Goal: Information Seeking & Learning: Check status

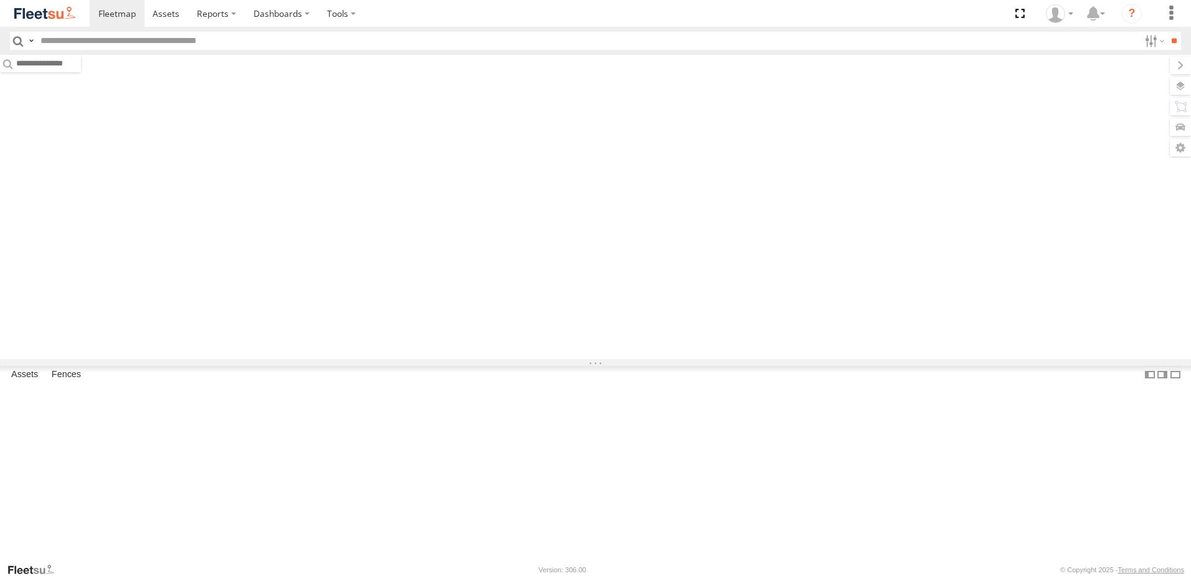
click at [120, 42] on input "text" at bounding box center [588, 41] width 1104 height 18
paste input "********"
type input "********"
click at [1172, 33] on input "**" at bounding box center [1174, 41] width 14 height 18
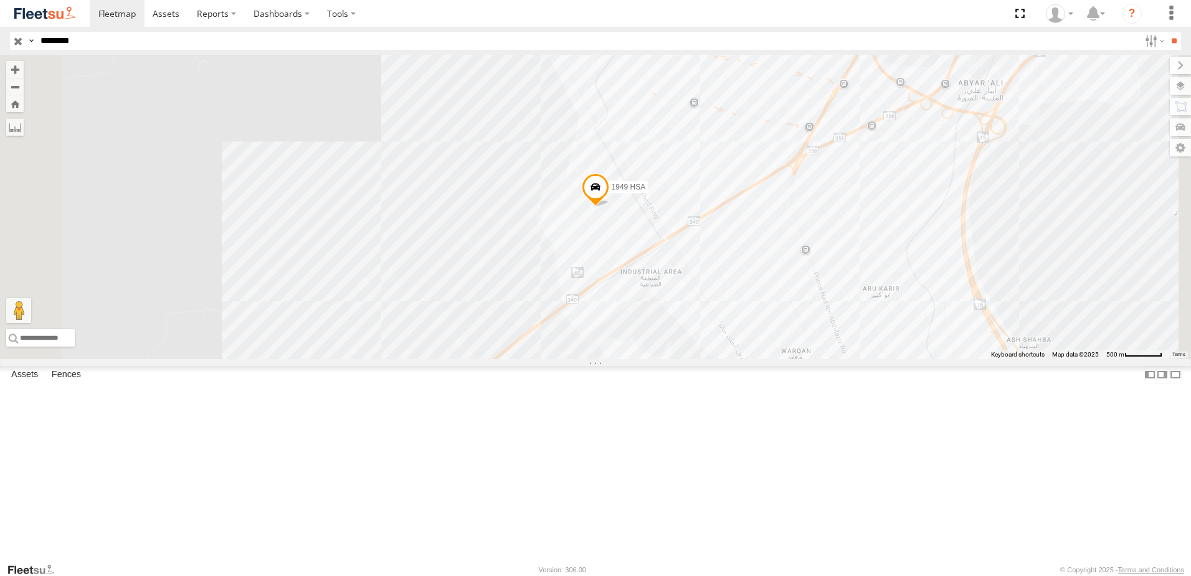
click at [0, 0] on link at bounding box center [0, 0] width 0 height 0
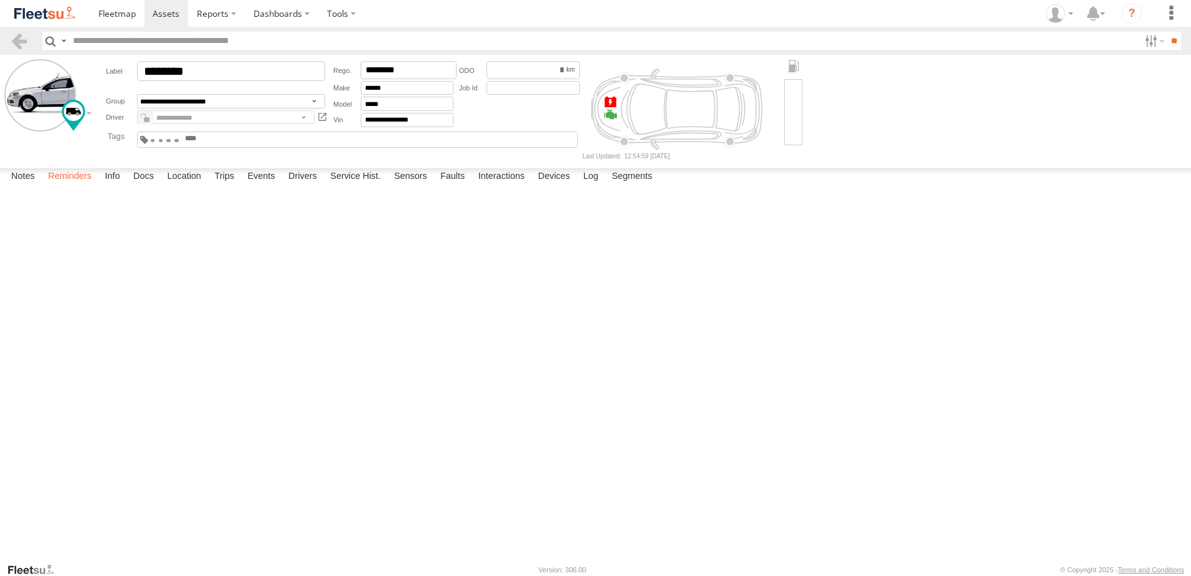
click at [67, 186] on label "Reminders" at bounding box center [70, 176] width 56 height 17
click at [106, 186] on label "Info" at bounding box center [111, 176] width 27 height 17
click at [143, 186] on label "Docs" at bounding box center [143, 176] width 33 height 17
click at [596, 186] on label "Log" at bounding box center [591, 176] width 27 height 17
click at [561, 186] on label "Devices" at bounding box center [554, 176] width 44 height 17
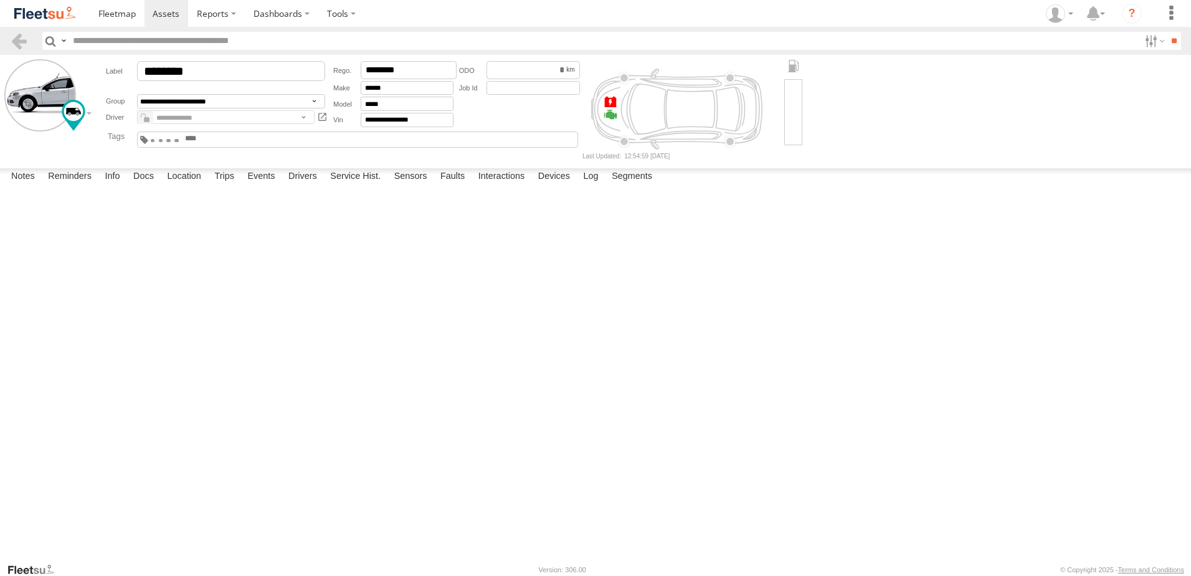
click at [0, 0] on link "353635119789861" at bounding box center [0, 0] width 0 height 0
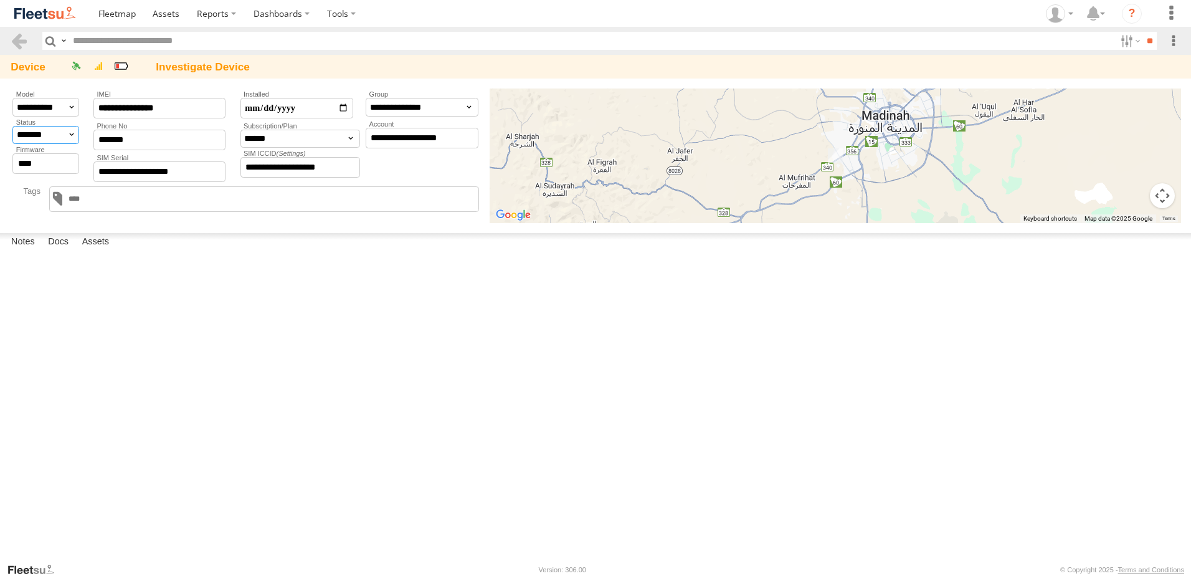
click at [62, 137] on select "**********" at bounding box center [45, 135] width 67 height 19
click at [12, 126] on select "**********" at bounding box center [45, 135] width 67 height 19
click at [17, 204] on div "ABT-BAHA AGENT Autonomous Bot BHH-Implanted couriers at Agent Both Cargo Crowds…" at bounding box center [247, 199] width 474 height 31
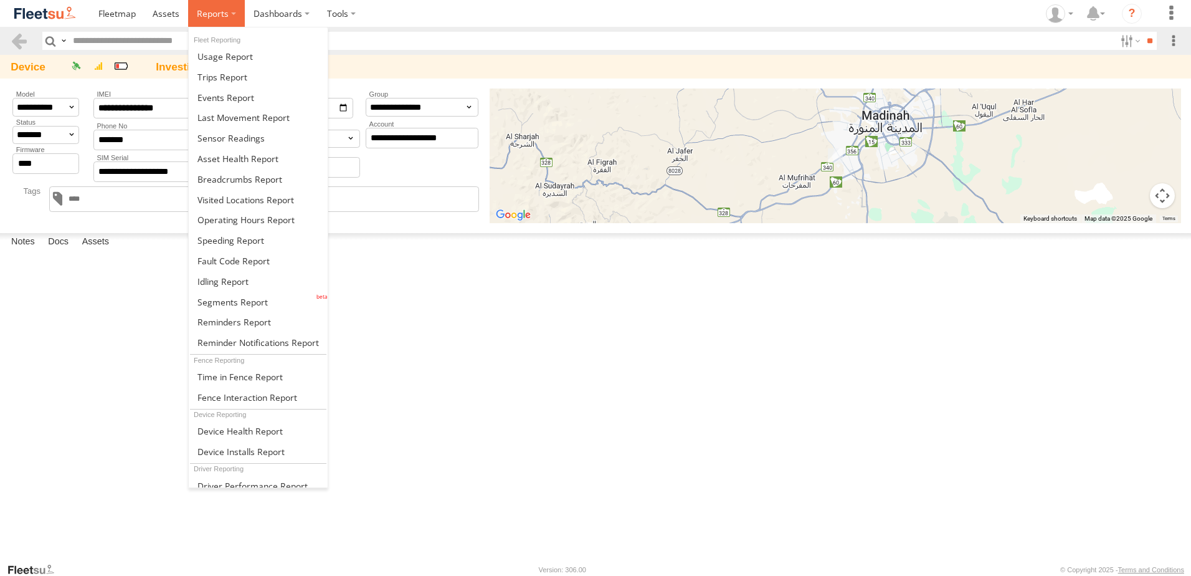
click at [220, 13] on span at bounding box center [213, 13] width 32 height 12
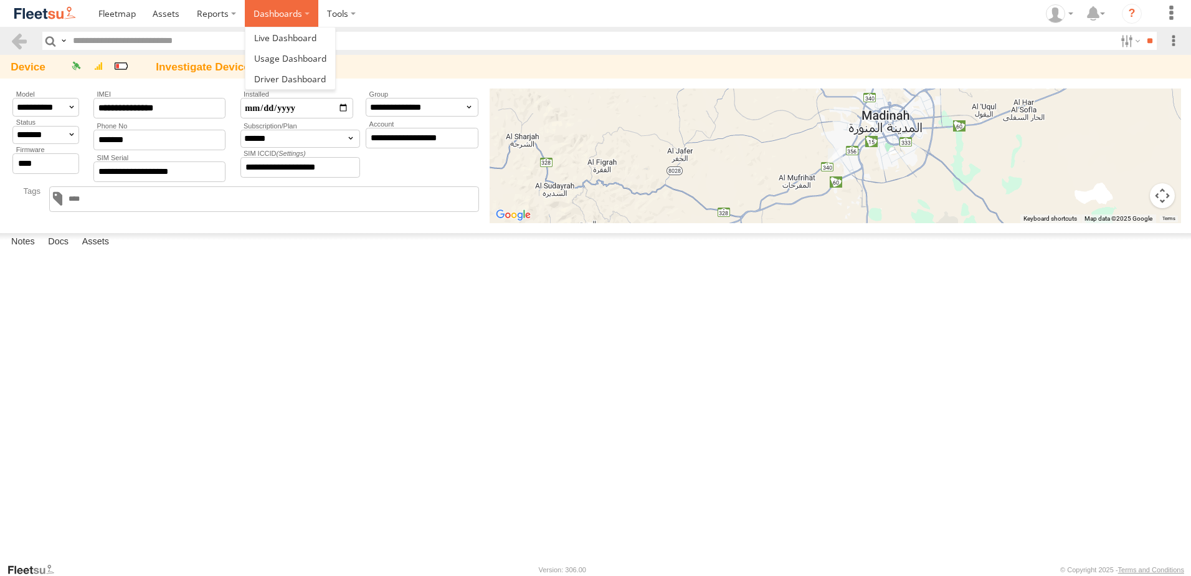
click at [269, 9] on label "Dashboards" at bounding box center [282, 13] width 74 height 27
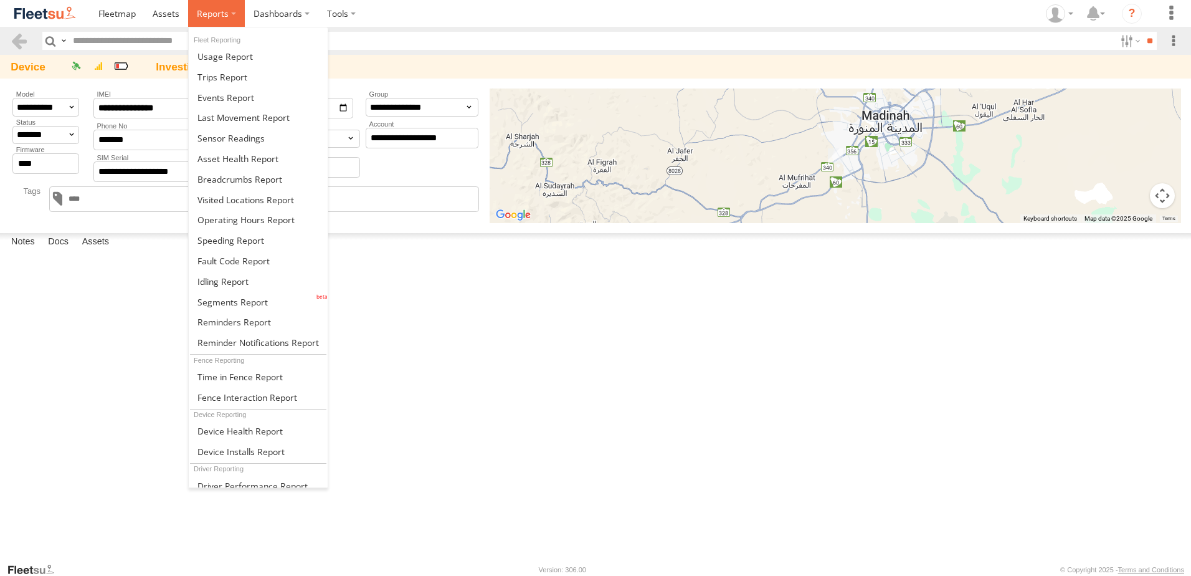
click at [212, 13] on span at bounding box center [213, 13] width 32 height 12
click at [248, 297] on span at bounding box center [233, 302] width 70 height 12
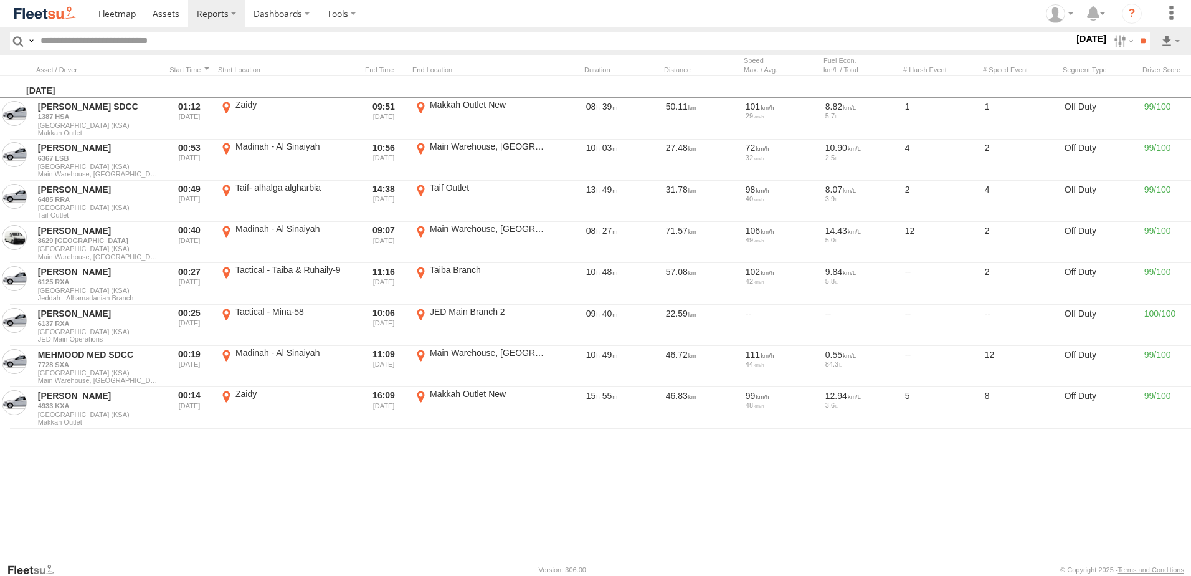
click at [144, 37] on input "text" at bounding box center [555, 41] width 1039 height 18
paste input "********"
type input "********"
click at [1114, 35] on label at bounding box center [1122, 41] width 27 height 18
click at [0, 0] on label at bounding box center [0, 0] width 0 height 0
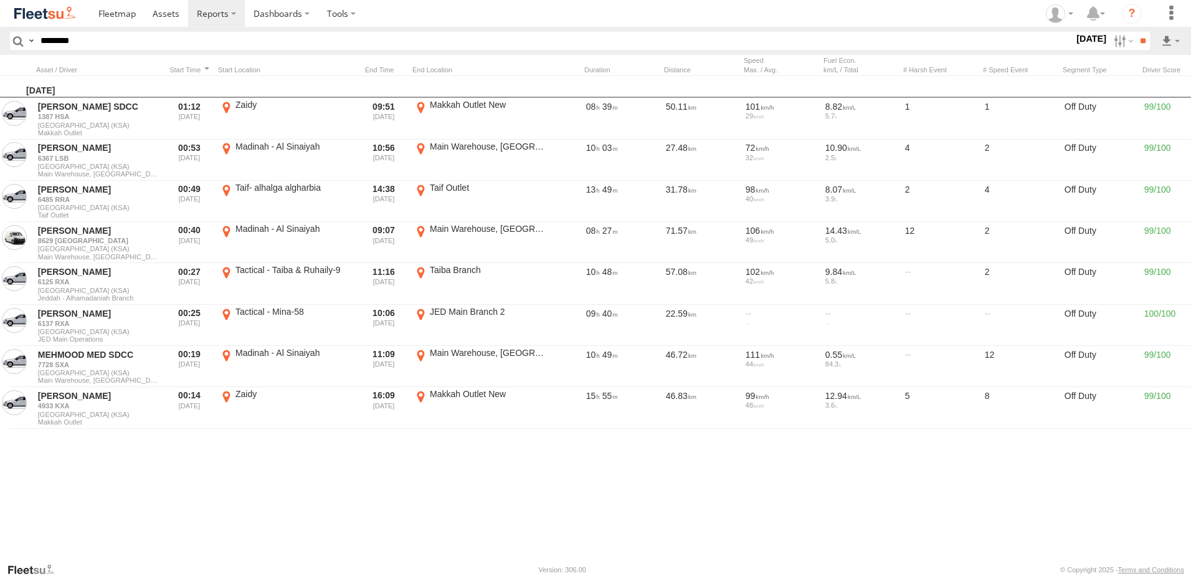
click at [0, 0] on label at bounding box center [0, 0] width 0 height 0
click at [1144, 42] on input "**" at bounding box center [1143, 41] width 14 height 18
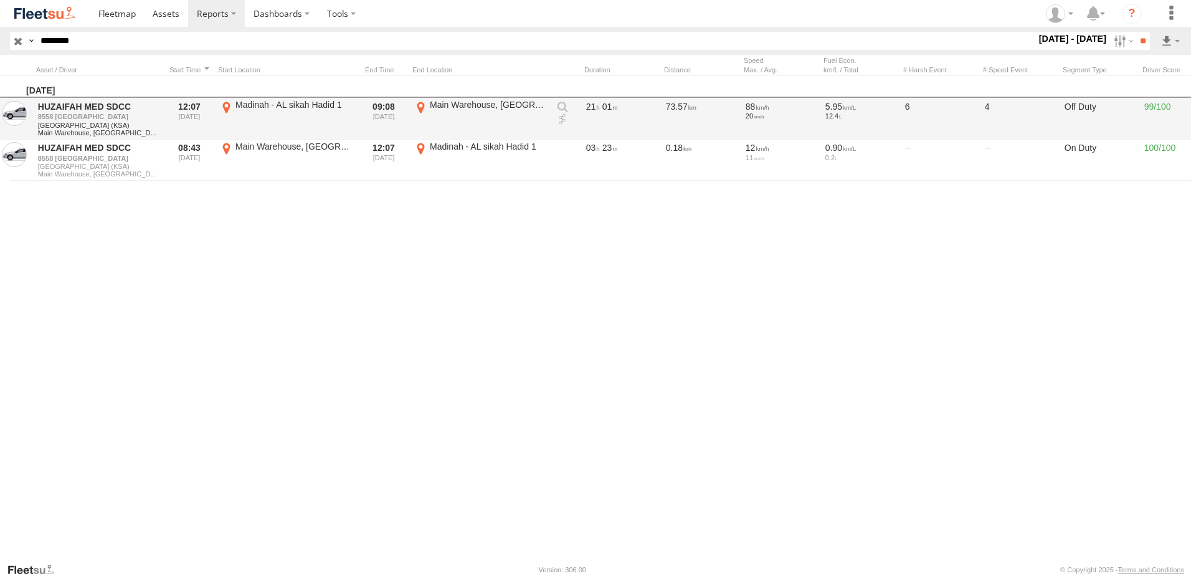
click at [562, 116] on link at bounding box center [562, 119] width 12 height 12
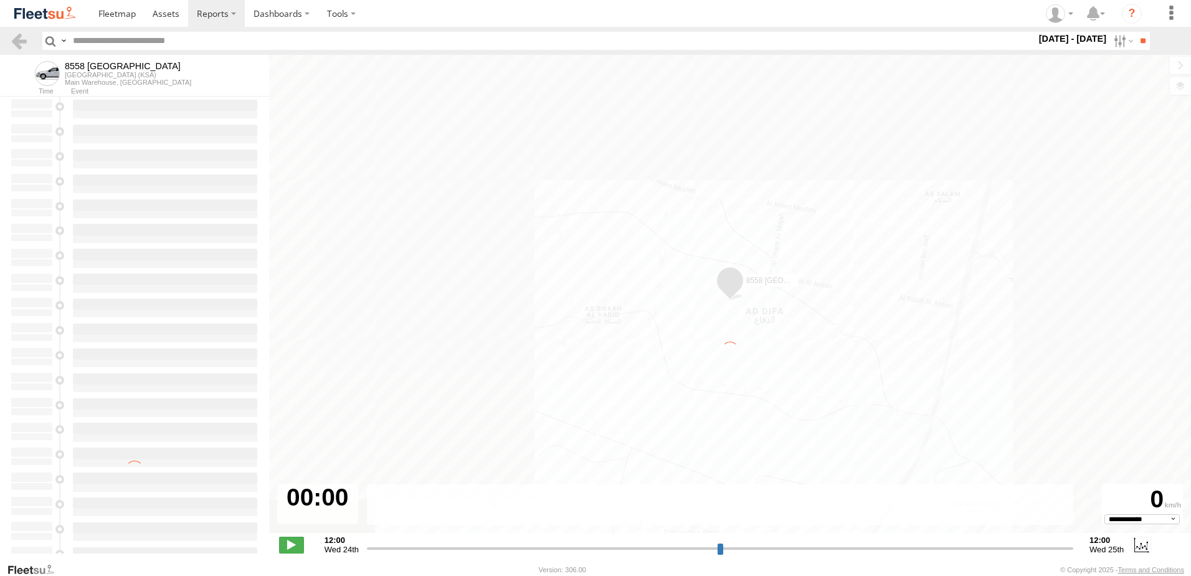
select select "**********"
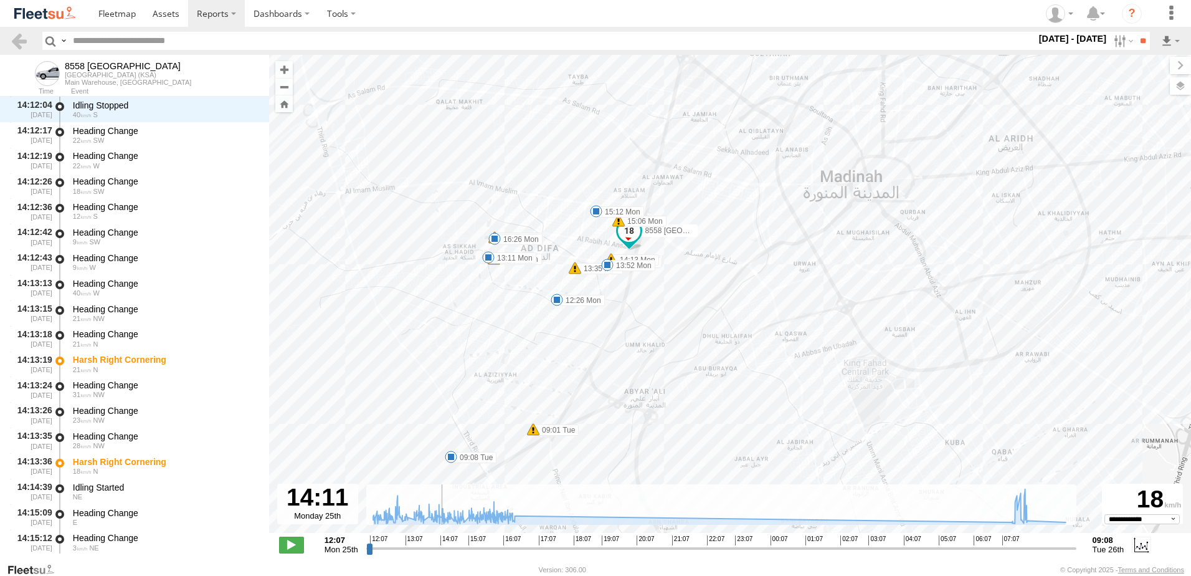
drag, startPoint x: 370, startPoint y: 550, endPoint x: 439, endPoint y: 539, distance: 69.4
click at [439, 542] on input "range" at bounding box center [721, 548] width 710 height 12
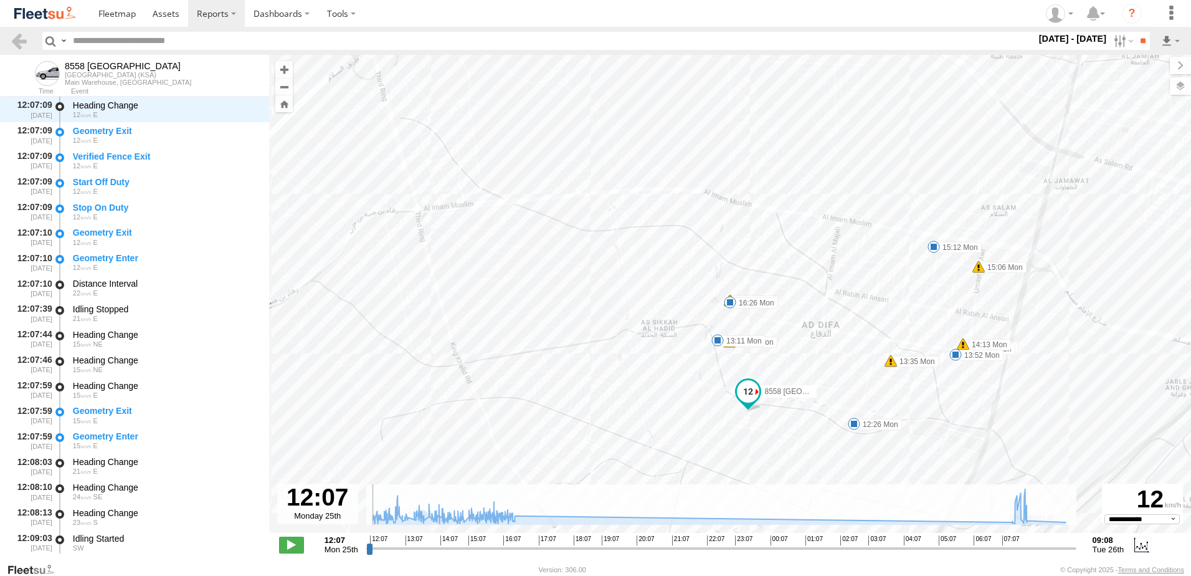
drag, startPoint x: 440, startPoint y: 551, endPoint x: 328, endPoint y: 566, distance: 112.5
click at [366, 554] on input "range" at bounding box center [721, 548] width 710 height 12
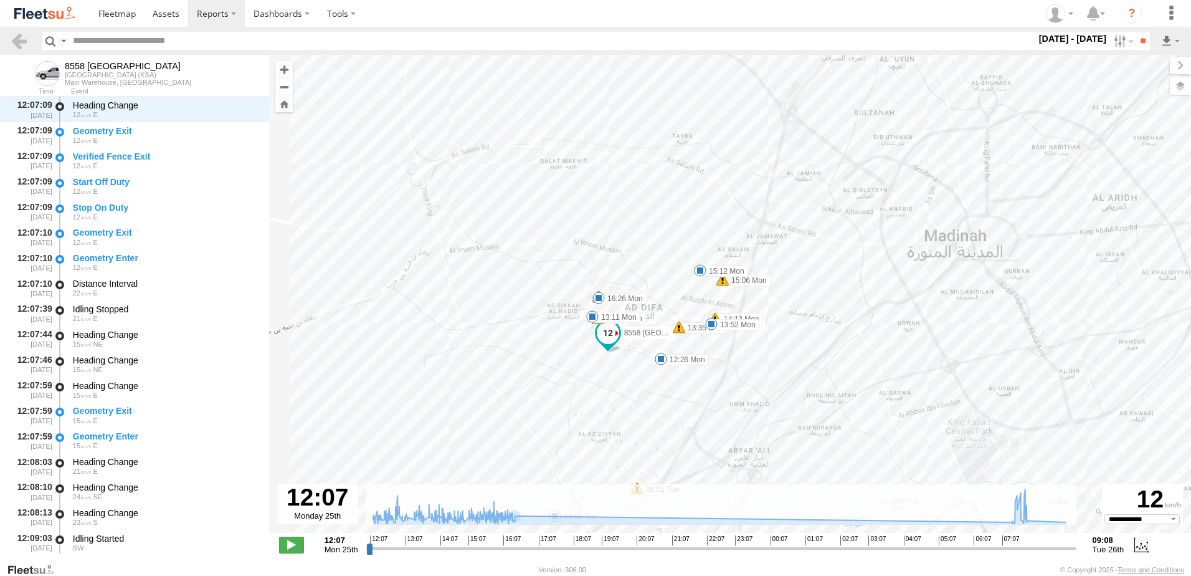
drag, startPoint x: 544, startPoint y: 436, endPoint x: 446, endPoint y: 395, distance: 106.7
click at [446, 395] on div "8558 [GEOGRAPHIC_DATA] 12:26 Mon 12:54 Mon 13:11 Mon 13:35 Mon 13:52 Mon 14:01 …" at bounding box center [730, 300] width 922 height 491
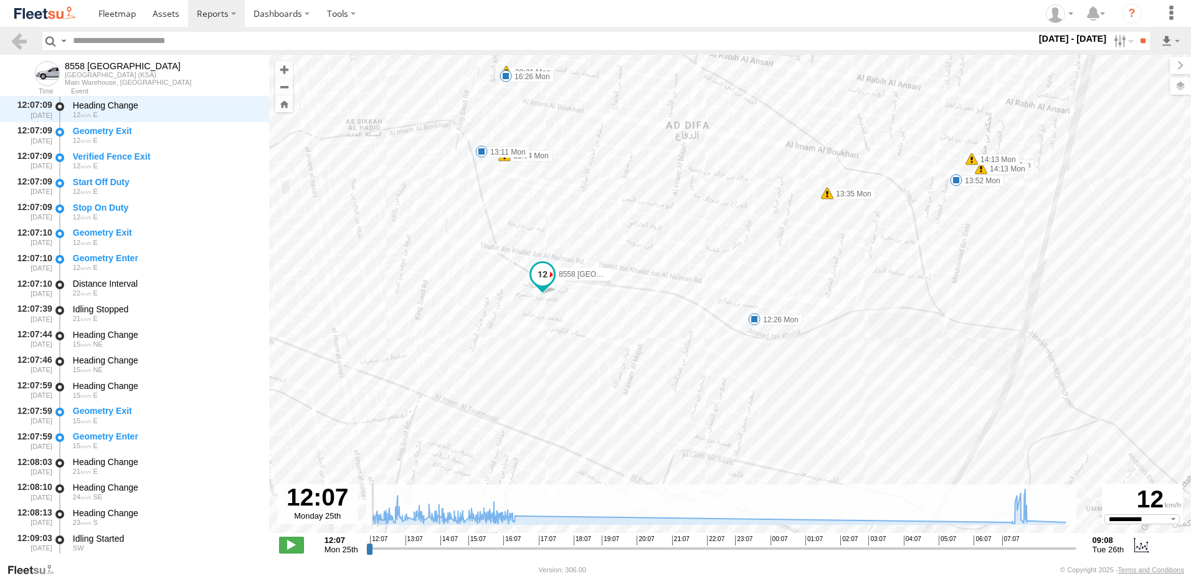
drag, startPoint x: 370, startPoint y: 550, endPoint x: 361, endPoint y: 512, distance: 39.5
click at [366, 542] on input "range" at bounding box center [721, 548] width 710 height 12
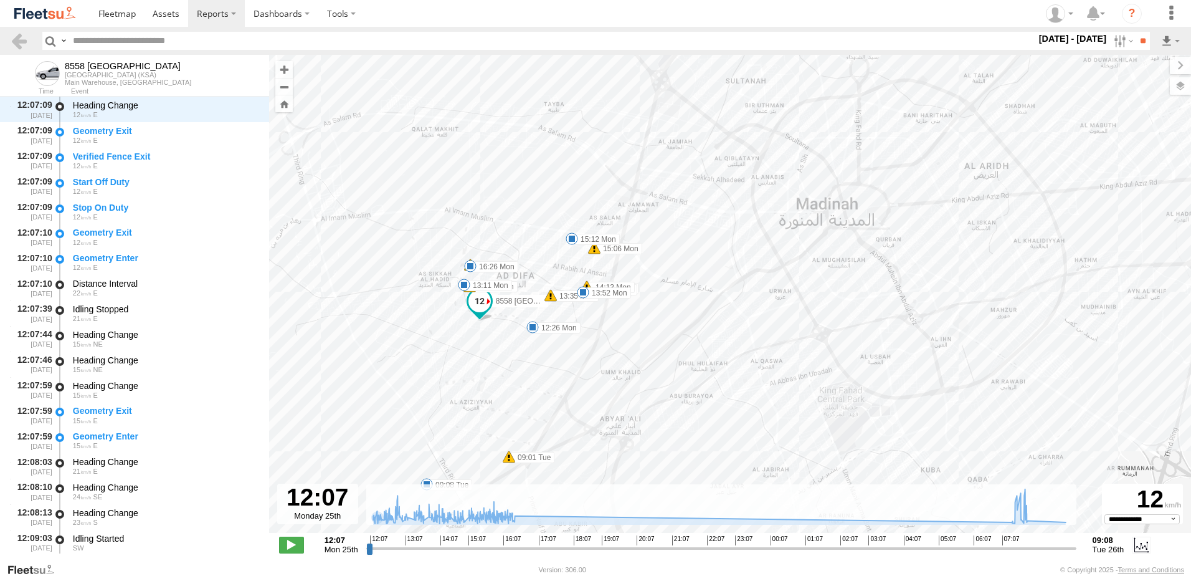
drag, startPoint x: 351, startPoint y: 394, endPoint x: 338, endPoint y: 362, distance: 34.6
click at [338, 362] on div "8558 [GEOGRAPHIC_DATA] 12:26 Mon 12:54 Mon 13:11 Mon 13:35 Mon 13:52 Mon 14:01 …" at bounding box center [730, 300] width 922 height 491
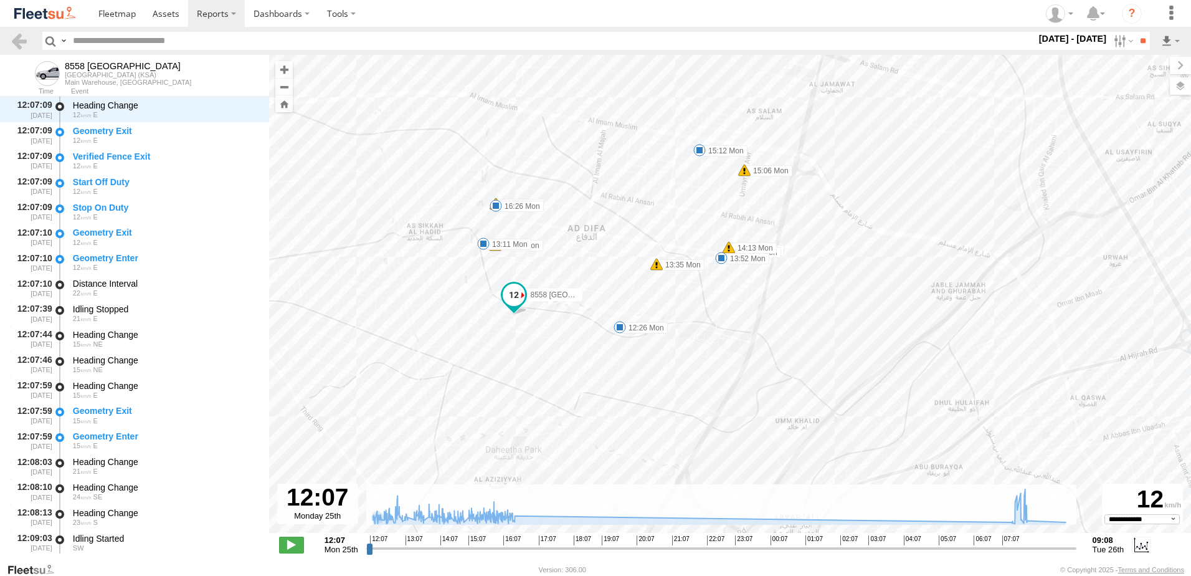
drag, startPoint x: 288, startPoint y: 460, endPoint x: 348, endPoint y: 490, distance: 66.9
click at [348, 490] on div "← Move left → Move right ↑ Move up ↓ Move down + Zoom in - Zoom out Home Jump l…" at bounding box center [730, 308] width 922 height 507
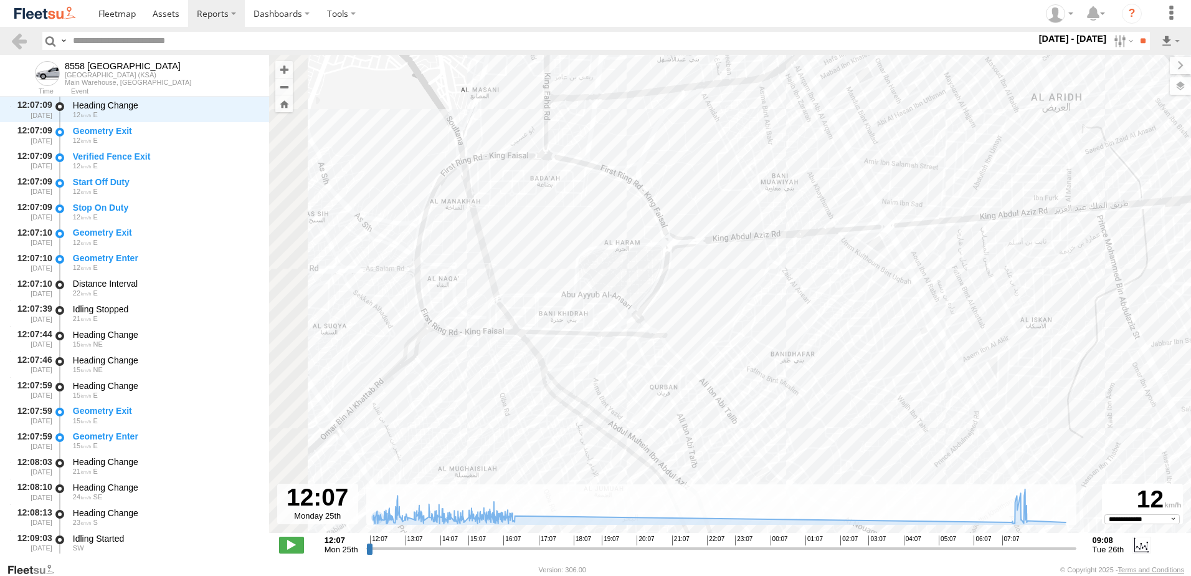
drag, startPoint x: 679, startPoint y: 148, endPoint x: 831, endPoint y: 244, distance: 179.8
click at [831, 244] on div "8558 [GEOGRAPHIC_DATA] 12:26 Mon 12:54 Mon 13:11 Mon 13:35 Mon 13:52 Mon 14:01 …" at bounding box center [730, 300] width 922 height 491
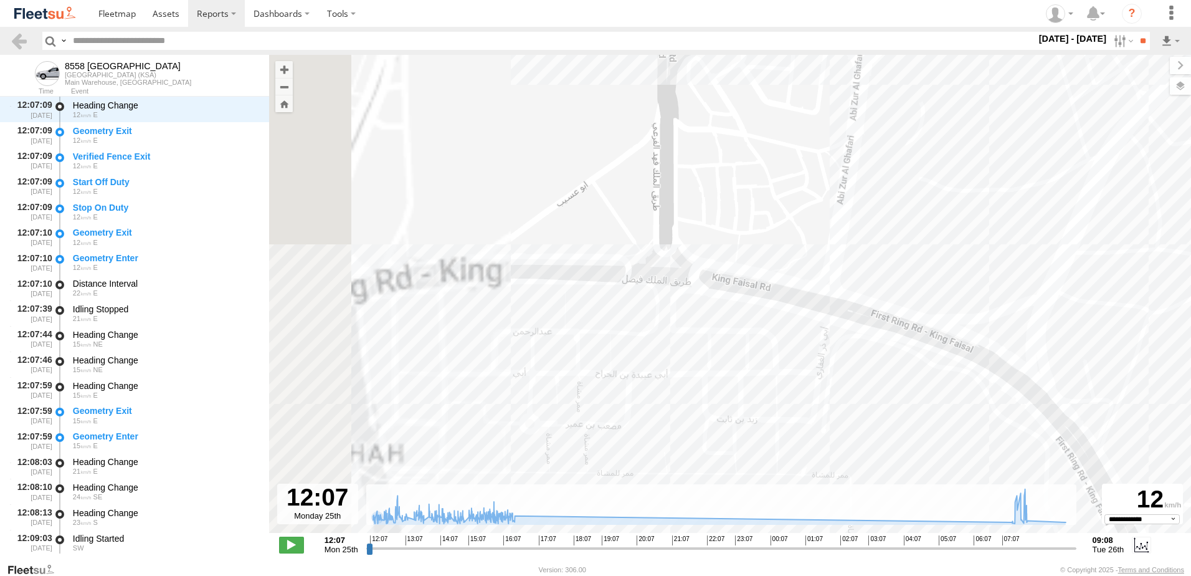
drag, startPoint x: 649, startPoint y: 221, endPoint x: 970, endPoint y: 164, distance: 326.0
click at [970, 164] on div "8558 [GEOGRAPHIC_DATA] 12:26 Mon 12:54 Mon 13:11 Mon 13:35 Mon 13:52 Mon 14:01 …" at bounding box center [730, 300] width 922 height 491
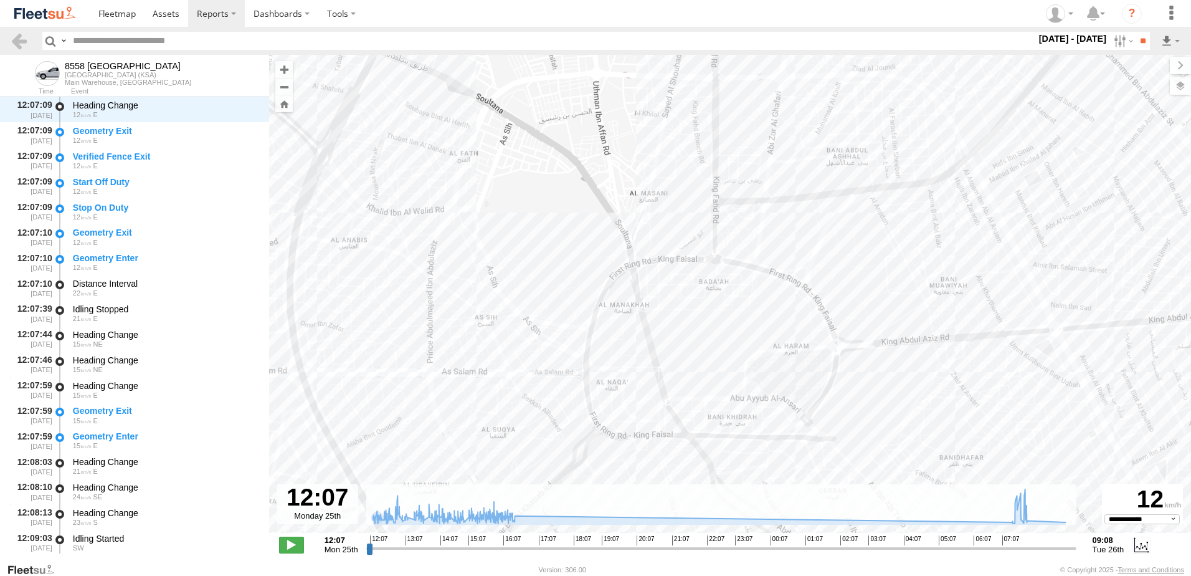
drag, startPoint x: 575, startPoint y: 262, endPoint x: 906, endPoint y: 183, distance: 340.7
click at [906, 183] on div "8558 [GEOGRAPHIC_DATA] 12:26 Mon 12:54 Mon 13:11 Mon 13:35 Mon 13:52 Mon 14:01 …" at bounding box center [730, 300] width 922 height 491
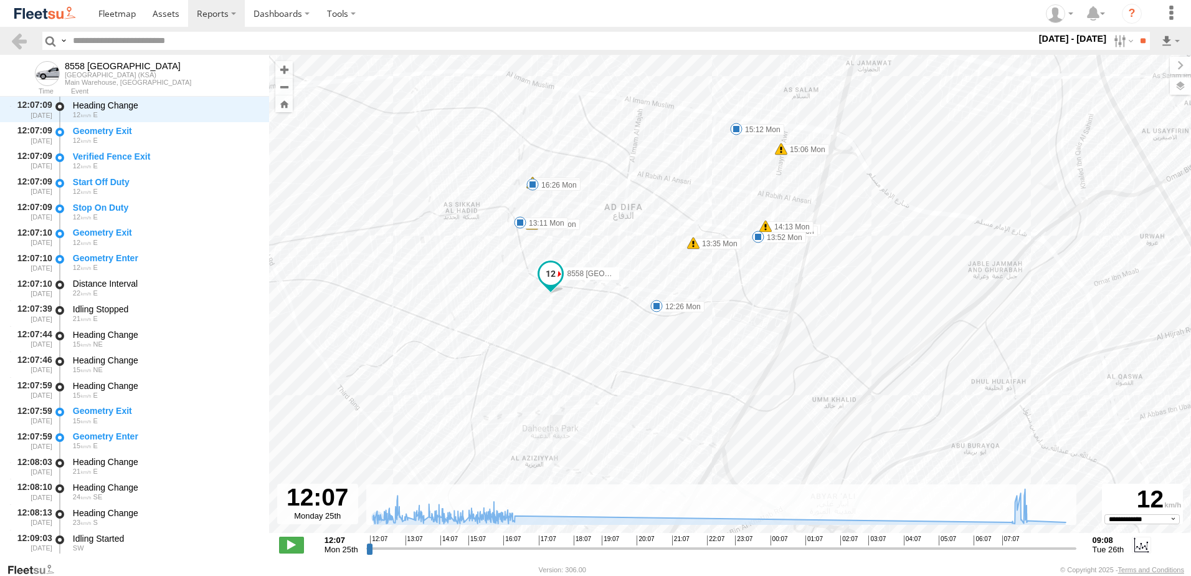
drag, startPoint x: 823, startPoint y: 310, endPoint x: 1203, endPoint y: 97, distance: 435.8
click at [1191, 97] on html at bounding box center [595, 288] width 1191 height 576
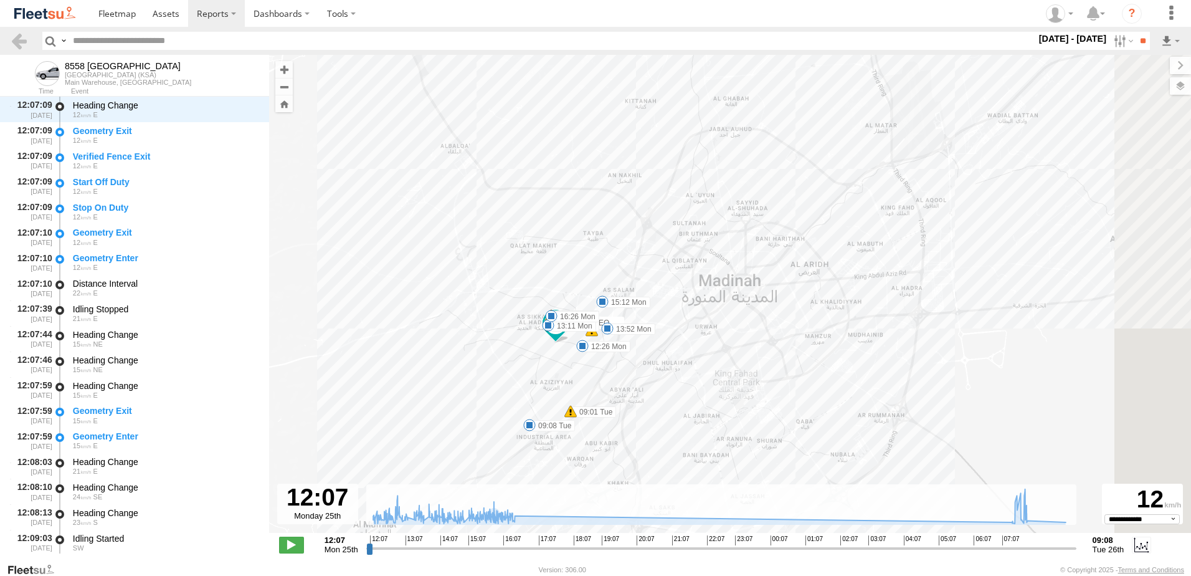
drag, startPoint x: 594, startPoint y: 457, endPoint x: 462, endPoint y: 386, distance: 150.0
click at [462, 386] on div "8558 [GEOGRAPHIC_DATA] 12:26 Mon 12:54 Mon 13:11 Mon 13:52 Mon 15:12 Mon 16:26 …" at bounding box center [730, 300] width 922 height 491
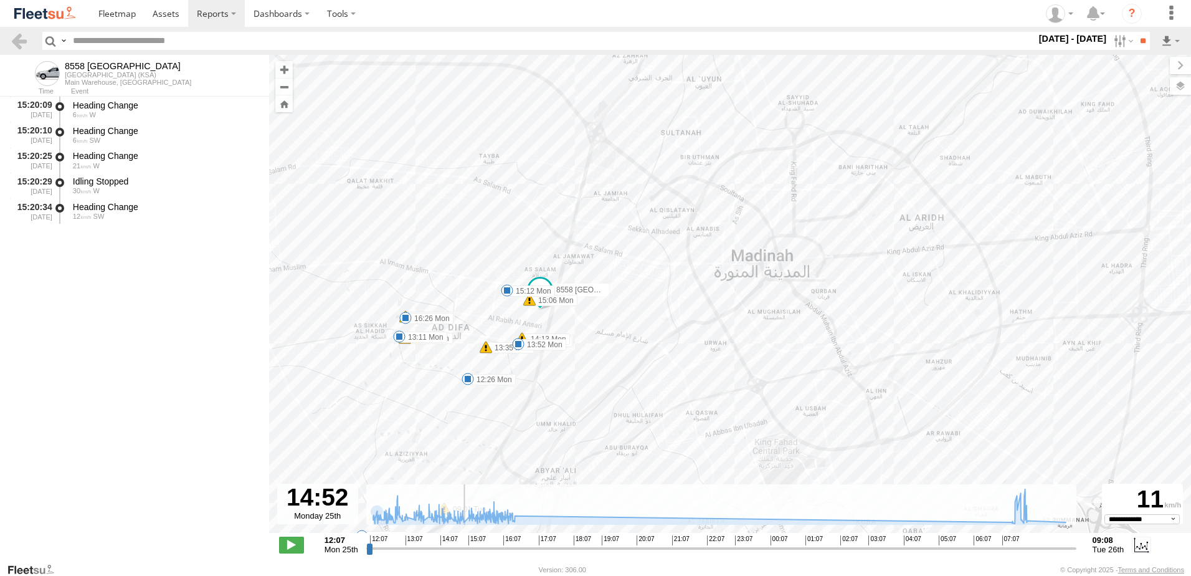
scroll to position [18659, 0]
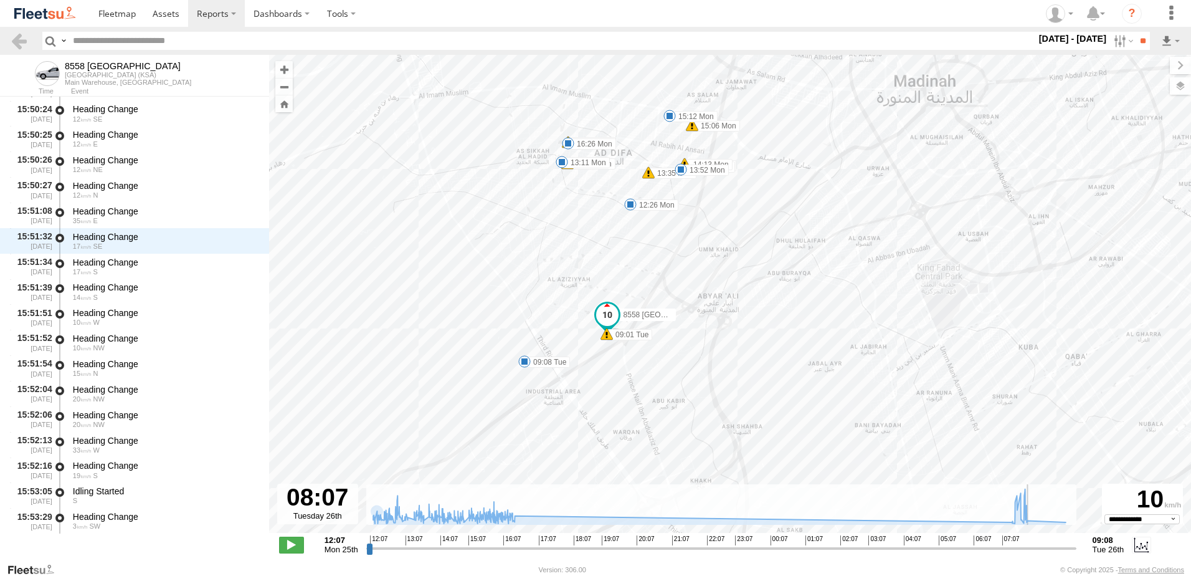
drag, startPoint x: 370, startPoint y: 548, endPoint x: 1038, endPoint y: 510, distance: 669.1
click at [1038, 542] on input "range" at bounding box center [721, 548] width 710 height 12
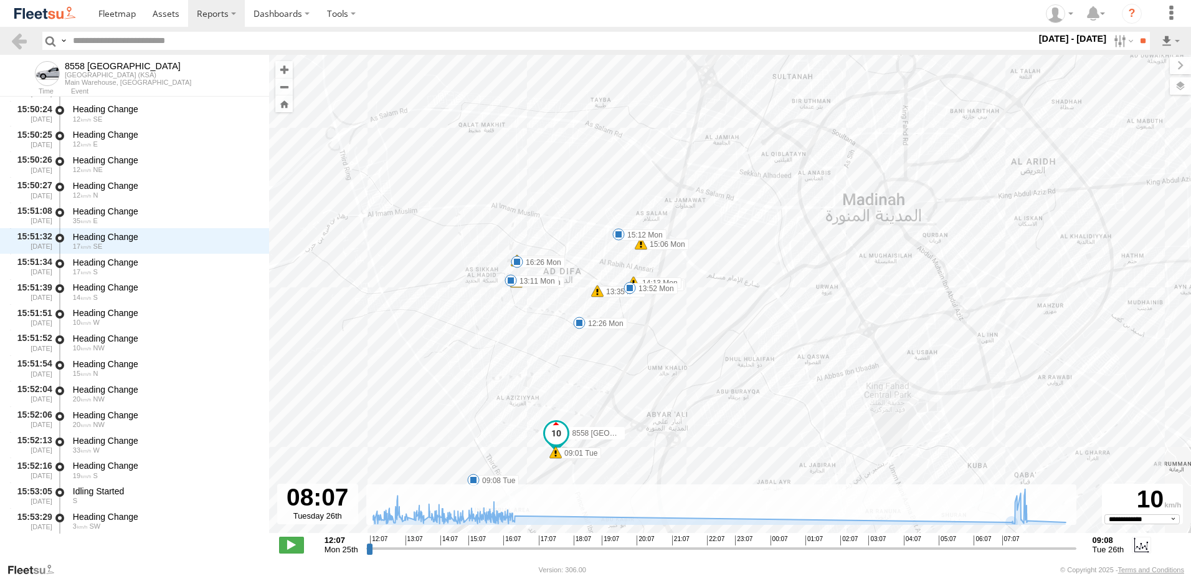
drag, startPoint x: 466, startPoint y: 289, endPoint x: 414, endPoint y: 406, distance: 128.9
click at [414, 406] on div "8558 [GEOGRAPHIC_DATA] 12:26 Mon 12:54 Mon 13:11 Mon 13:52 Mon 15:12 Mon 16:26 …" at bounding box center [730, 300] width 922 height 491
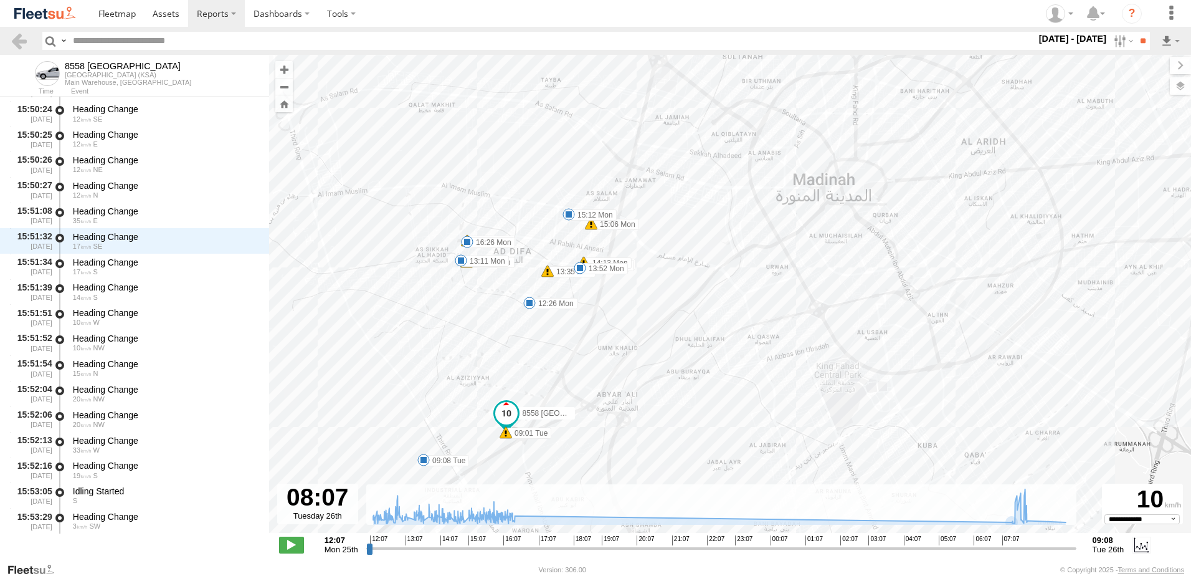
drag, startPoint x: 321, startPoint y: 429, endPoint x: 365, endPoint y: 370, distance: 73.9
click at [365, 370] on div "8558 [GEOGRAPHIC_DATA] 12:26 Mon 12:54 Mon 13:11 Mon 13:52 Mon 15:12 Mon 16:26 …" at bounding box center [730, 300] width 922 height 491
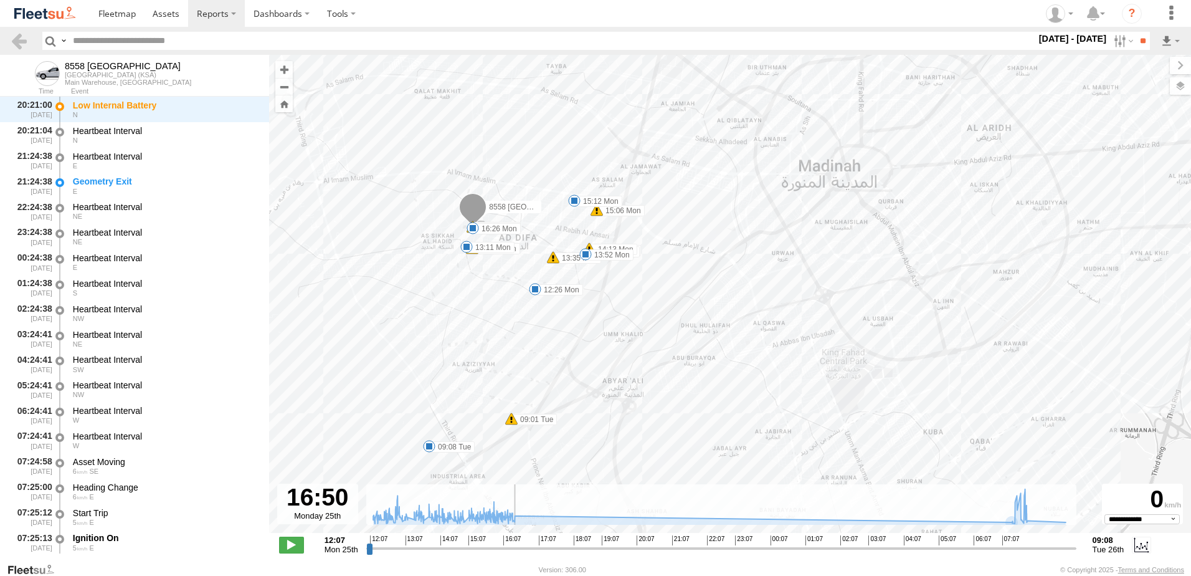
scroll to position [22584, 0]
drag, startPoint x: 1038, startPoint y: 550, endPoint x: 522, endPoint y: 543, distance: 515.4
click at [522, 543] on input "range" at bounding box center [721, 548] width 710 height 12
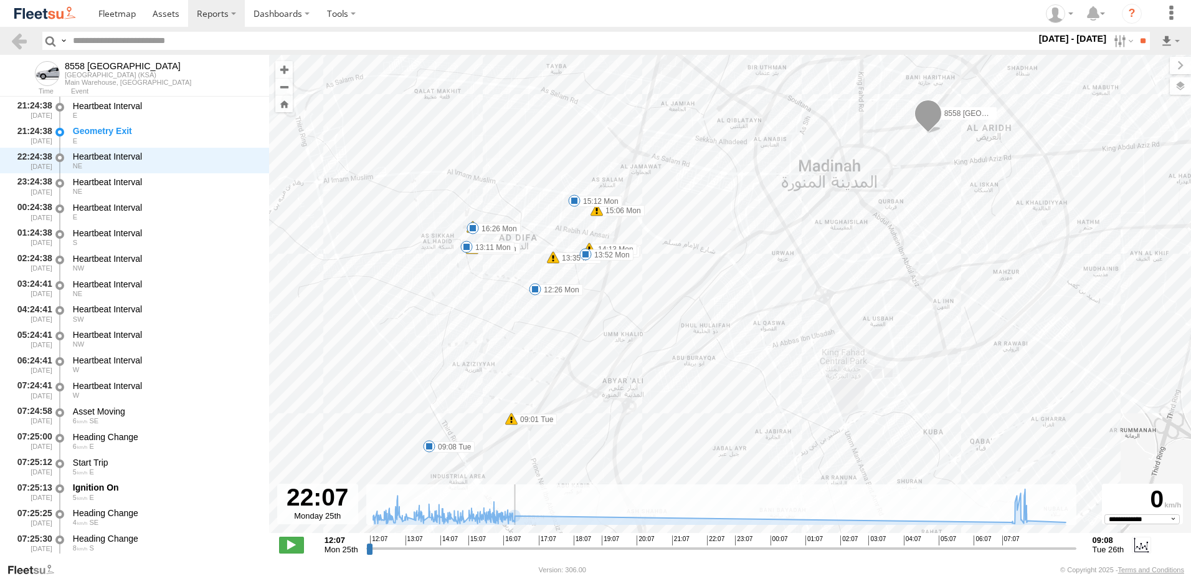
scroll to position [22685, 0]
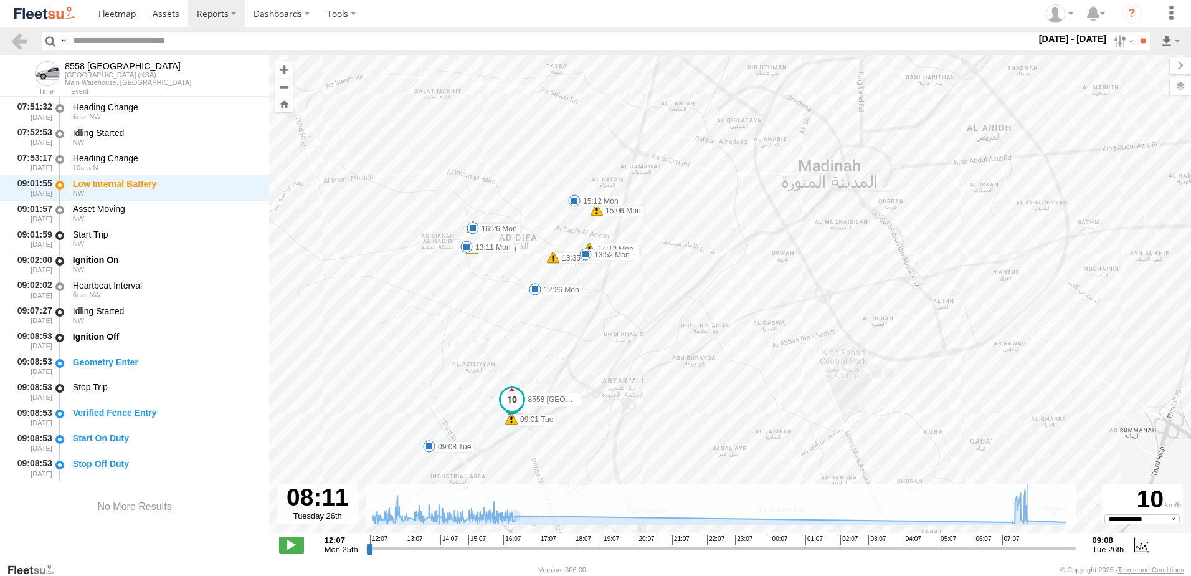
drag, startPoint x: 520, startPoint y: 548, endPoint x: 1041, endPoint y: 579, distance: 521.9
click at [1041, 554] on input "range" at bounding box center [721, 548] width 710 height 12
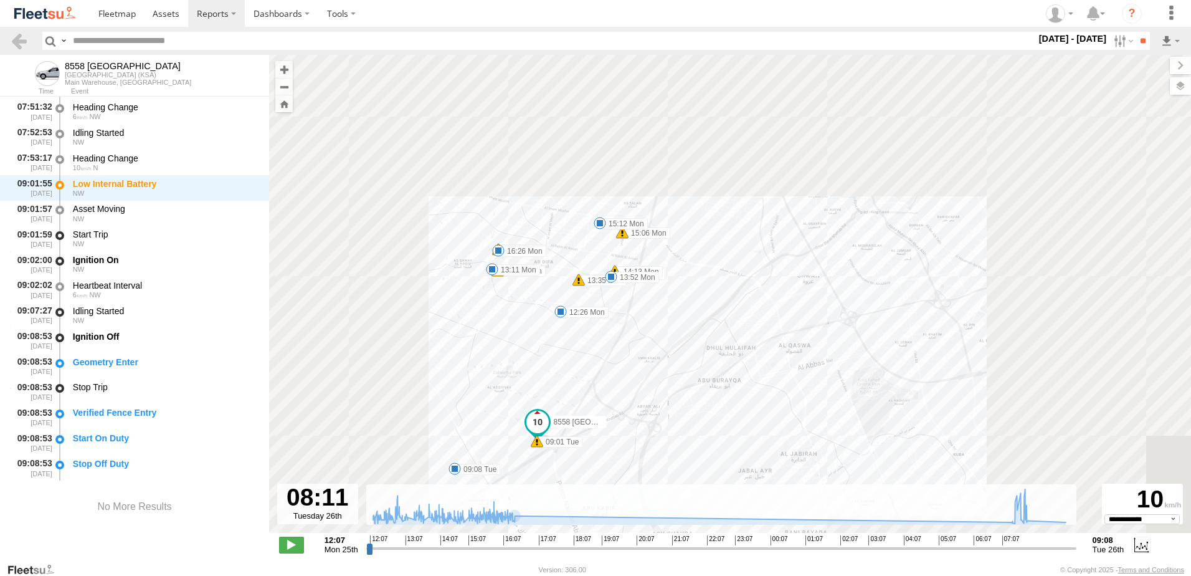
drag, startPoint x: 332, startPoint y: 399, endPoint x: 416, endPoint y: 411, distance: 84.2
click at [416, 411] on div "8558 [GEOGRAPHIC_DATA] 12:26 Mon 12:54 Mon 13:11 Mon 13:52 Mon 15:12 Mon 16:26 …" at bounding box center [730, 300] width 922 height 491
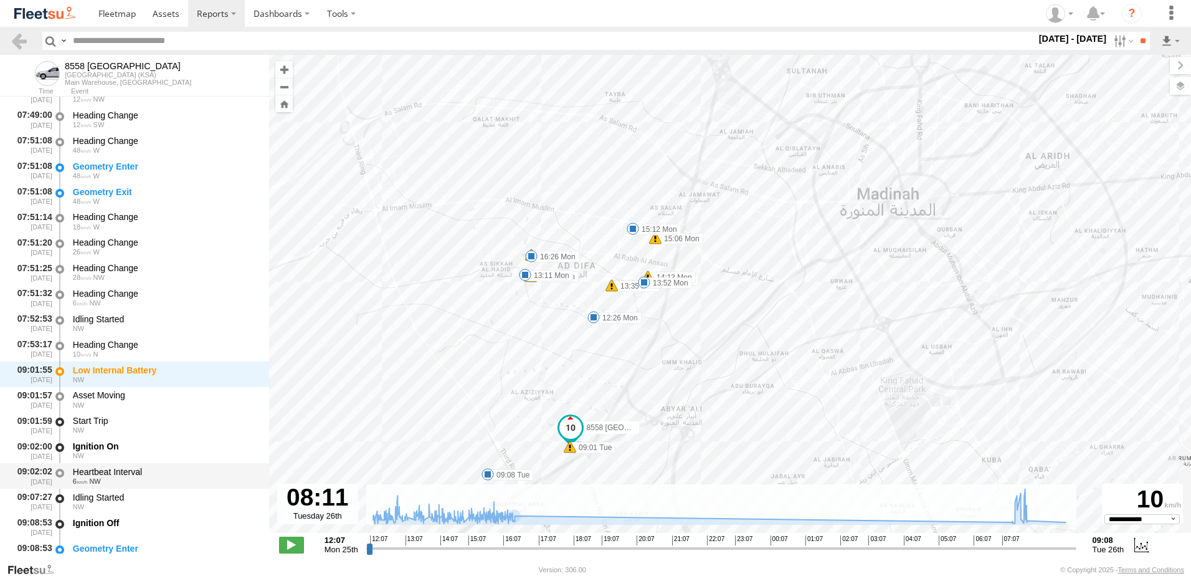
scroll to position [24177, 0]
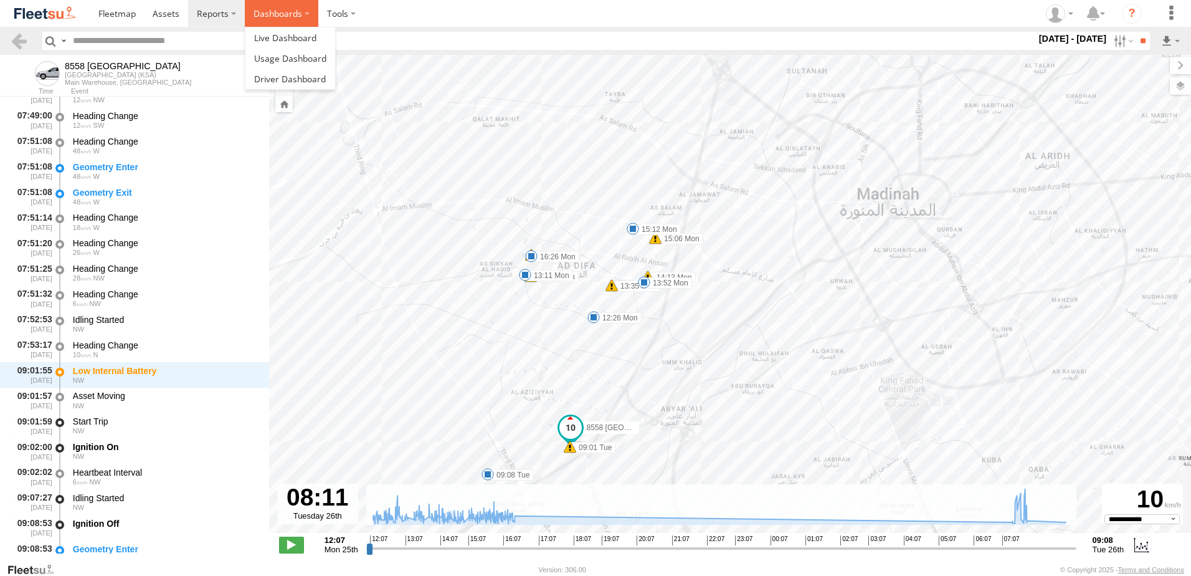
click at [272, 15] on label "Dashboards" at bounding box center [282, 13] width 74 height 27
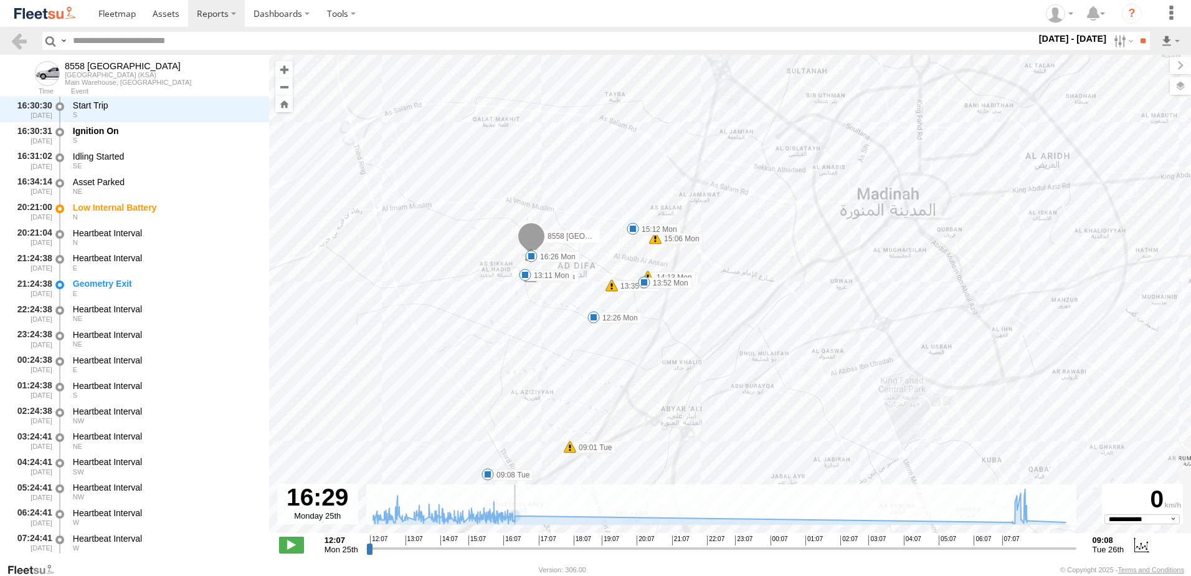
drag, startPoint x: 1042, startPoint y: 548, endPoint x: 515, endPoint y: 487, distance: 530.1
type input "**********"
click at [515, 542] on input "range" at bounding box center [721, 548] width 710 height 12
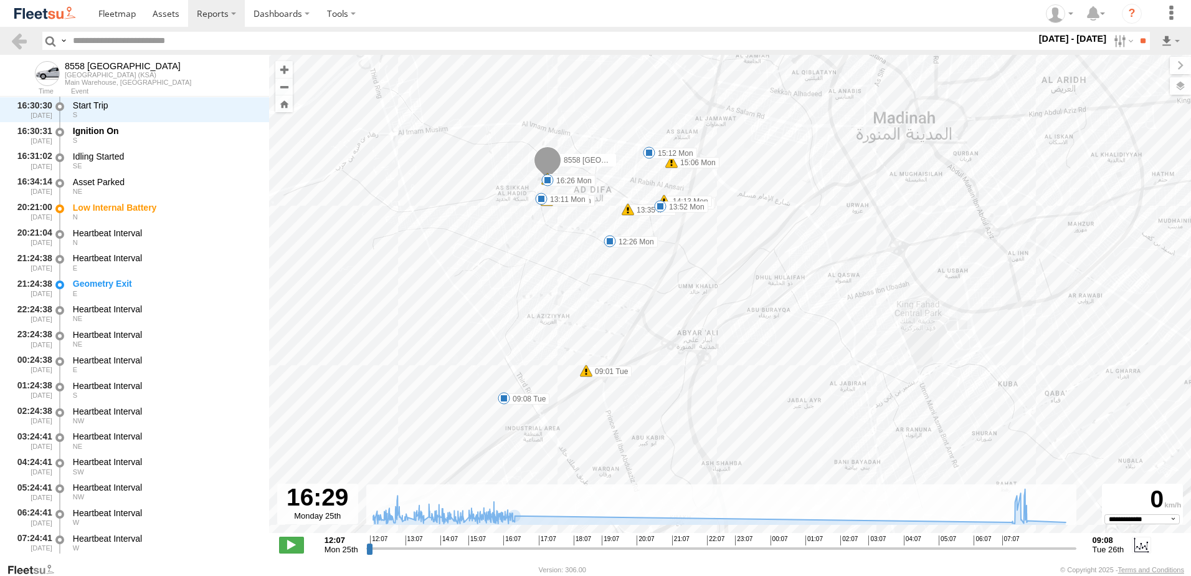
drag, startPoint x: 391, startPoint y: 390, endPoint x: 408, endPoint y: 309, distance: 82.6
click at [408, 309] on div "8558 [GEOGRAPHIC_DATA] 12:26 Mon 12:54 Mon 13:11 Mon 13:52 Mon 15:12 Mon 16:26 …" at bounding box center [730, 300] width 922 height 491
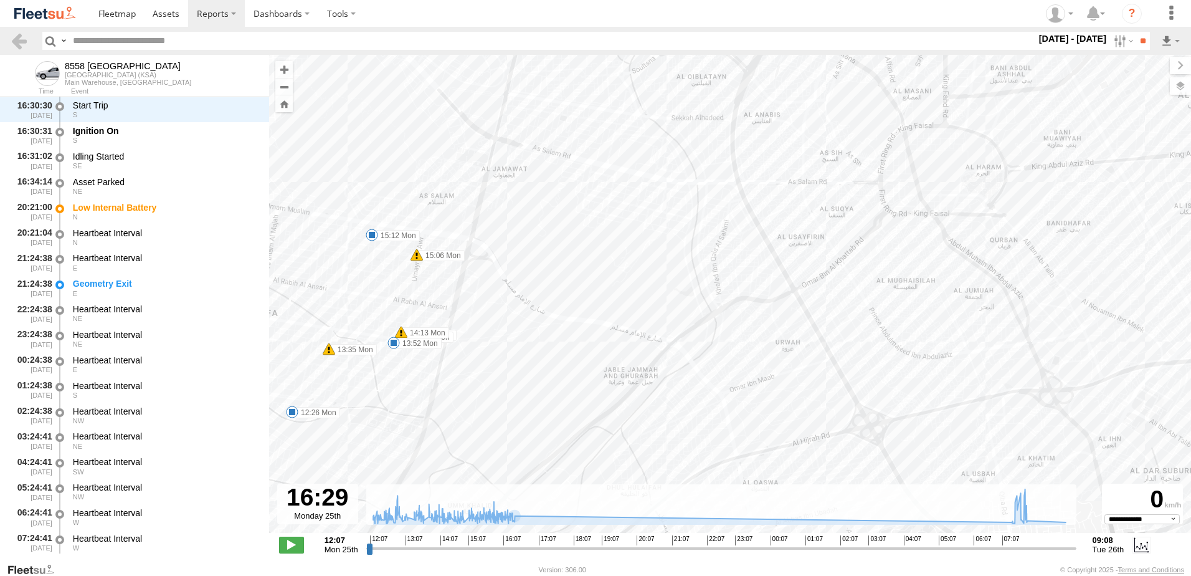
drag, startPoint x: 979, startPoint y: 105, endPoint x: 1070, endPoint y: 128, distance: 93.9
click at [1070, 128] on div "8558 [GEOGRAPHIC_DATA] 12:26 Mon 12:54 Mon 13:11 Mon 13:52 Mon 15:12 Mon 16:26 …" at bounding box center [730, 300] width 922 height 491
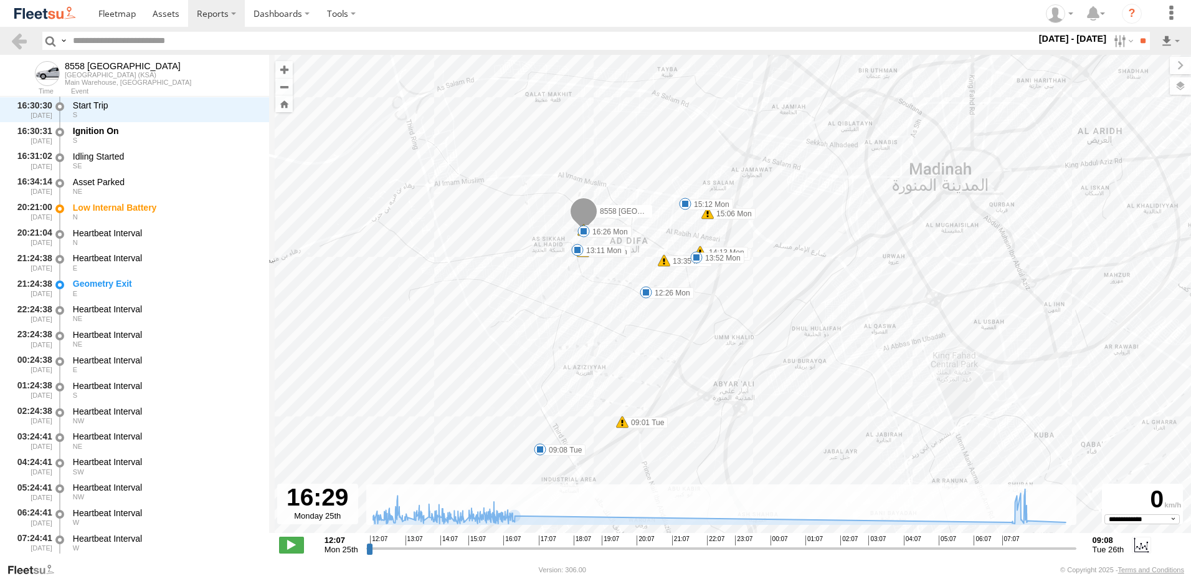
drag, startPoint x: 888, startPoint y: 289, endPoint x: 974, endPoint y: 242, distance: 97.9
click at [974, 242] on div "8558 [GEOGRAPHIC_DATA] 12:26 Mon 12:54 Mon 13:11 Mon 13:52 Mon 15:12 Mon 16:26 …" at bounding box center [730, 300] width 922 height 491
click at [118, 211] on div "Low Internal Battery" at bounding box center [165, 207] width 184 height 11
click at [115, 189] on div "NE" at bounding box center [165, 191] width 184 height 7
click at [107, 211] on div "Low Internal Battery" at bounding box center [165, 207] width 184 height 11
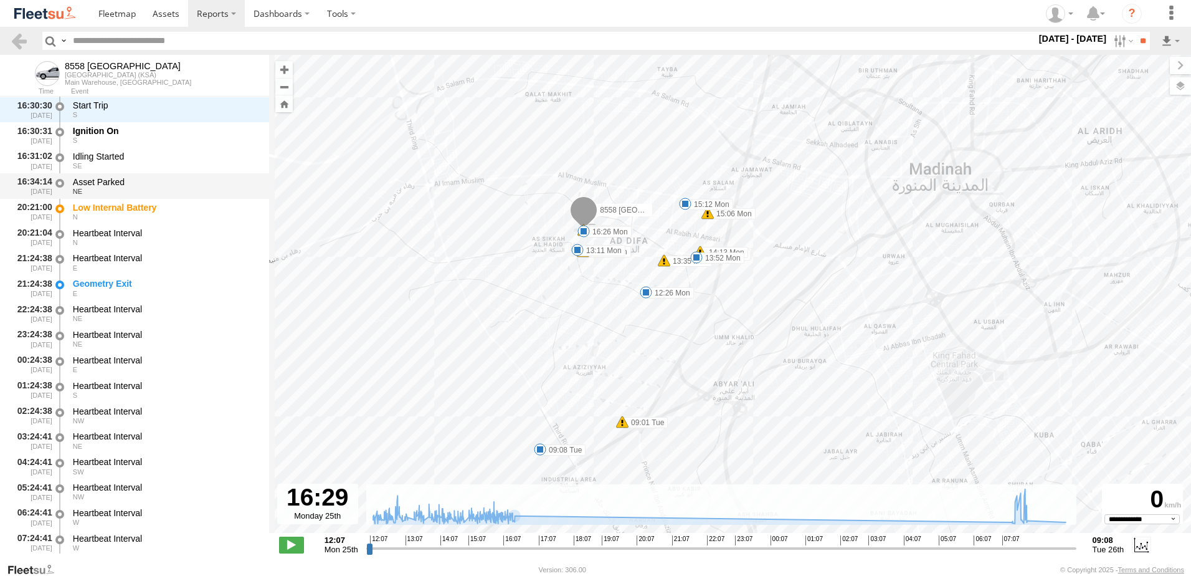
click at [118, 179] on div "Asset Parked" at bounding box center [165, 181] width 184 height 11
click at [109, 215] on div "N" at bounding box center [165, 216] width 184 height 7
